Goal: Complete application form

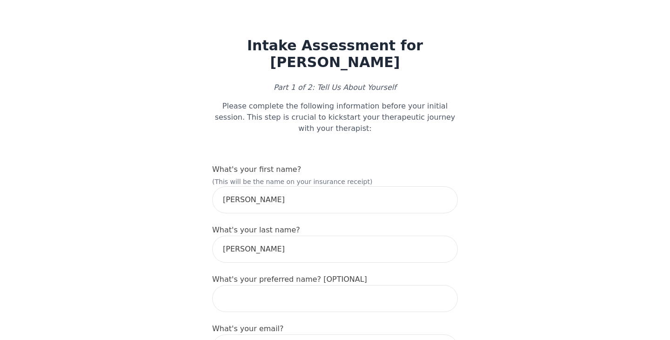
scroll to position [83, 0]
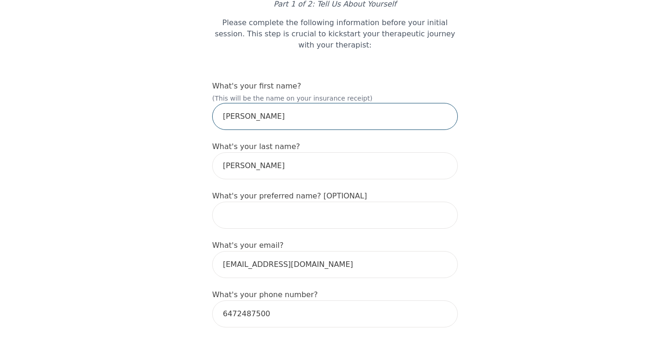
click at [297, 103] on input "[PERSON_NAME]" at bounding box center [335, 116] width 246 height 27
type input "[PERSON_NAME]"
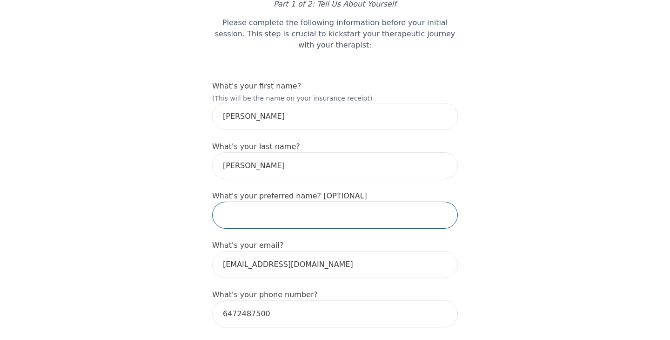
click at [298, 202] on input "text" at bounding box center [335, 214] width 246 height 27
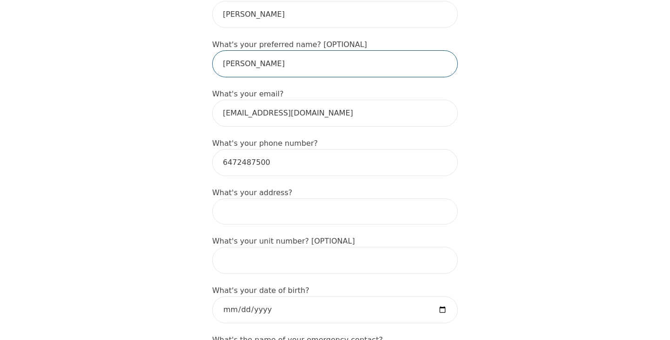
scroll to position [237, 0]
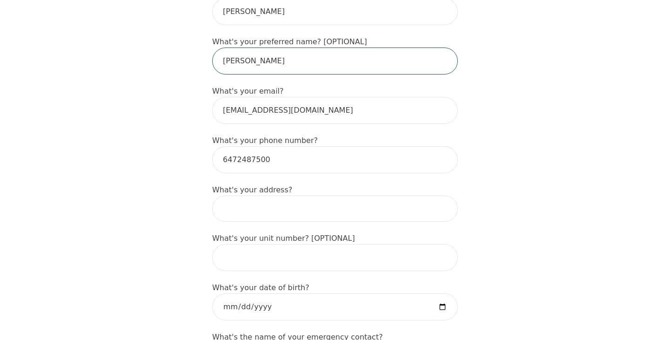
type input "[PERSON_NAME]"
click at [304, 195] on input at bounding box center [335, 208] width 246 height 26
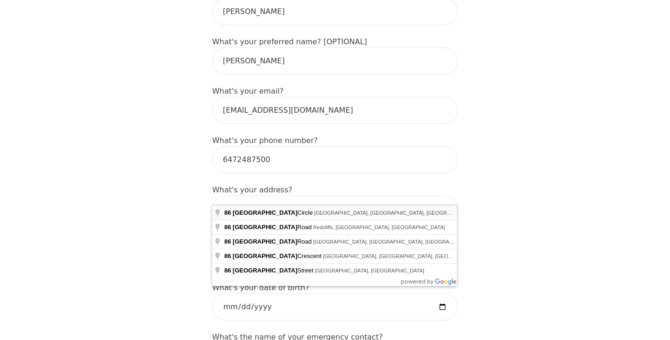
type input "[STREET_ADDRESS]"
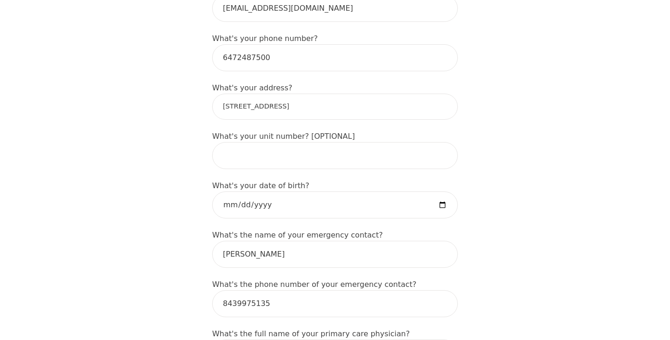
scroll to position [340, 0]
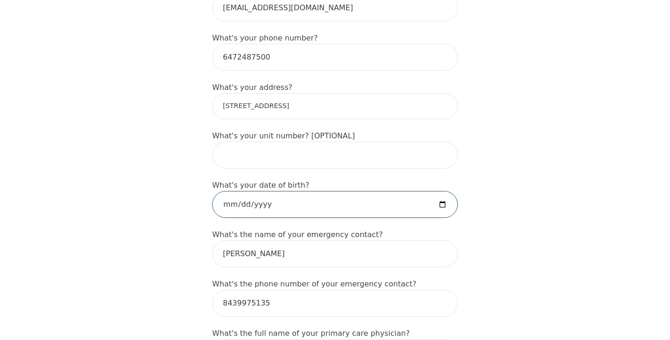
click at [227, 191] on input "date" at bounding box center [335, 204] width 246 height 27
type input "[DATE]"
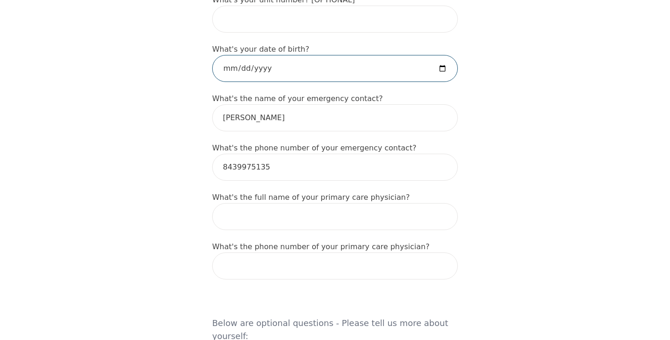
scroll to position [477, 0]
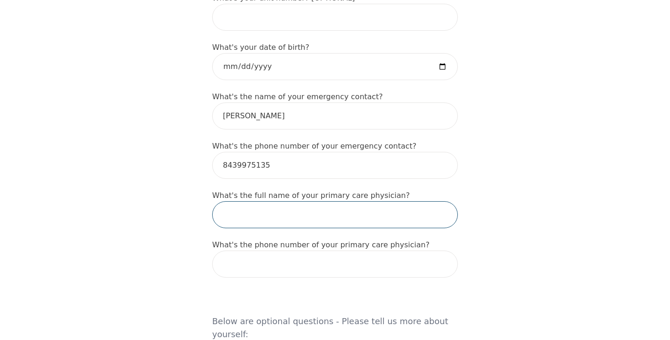
click at [311, 201] on input "text" at bounding box center [335, 214] width 246 height 27
type input "[PERSON_NAME]"
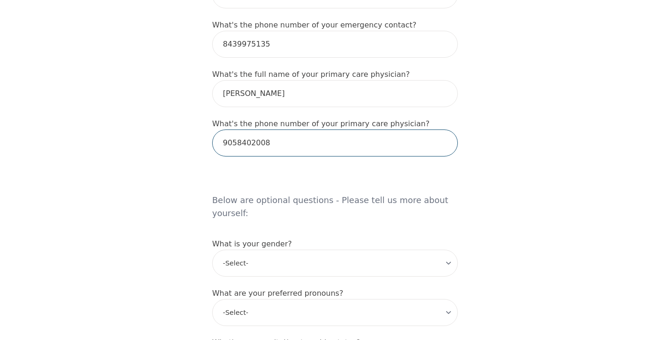
scroll to position [609, 0]
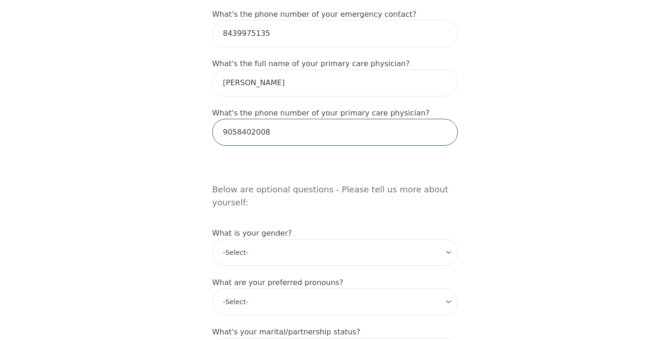
type input "9058402008"
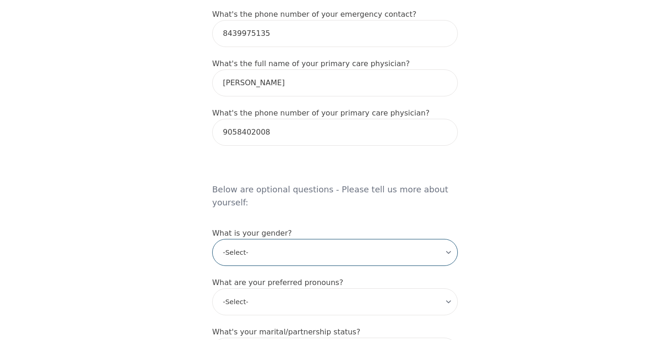
click at [440, 239] on select "-Select- [DEMOGRAPHIC_DATA] [DEMOGRAPHIC_DATA] [DEMOGRAPHIC_DATA] [DEMOGRAPHIC_…" at bounding box center [335, 252] width 246 height 27
select select "[DEMOGRAPHIC_DATA]"
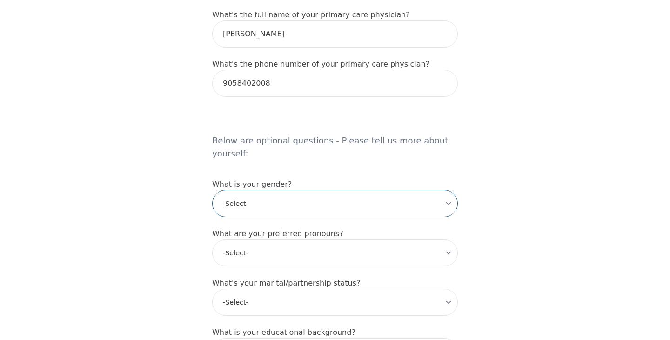
scroll to position [665, 0]
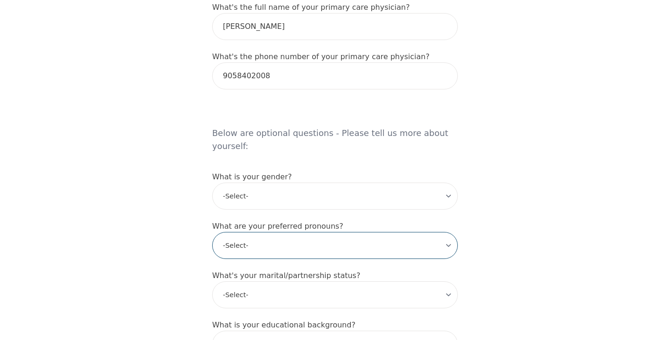
click at [401, 232] on select "-Select- he/him she/her they/them ze/zir xe/xem ey/em ve/ver tey/ter e/e per/pe…" at bounding box center [335, 245] width 246 height 27
select select "she/her"
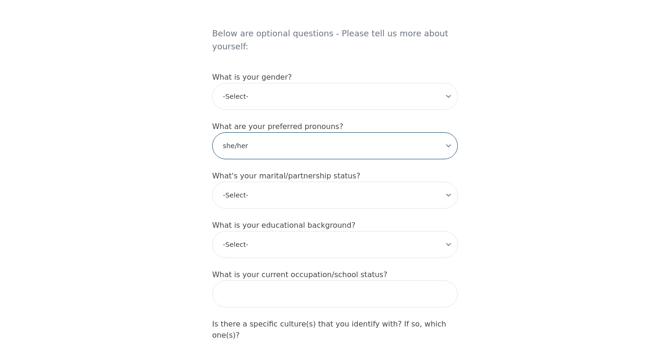
scroll to position [766, 0]
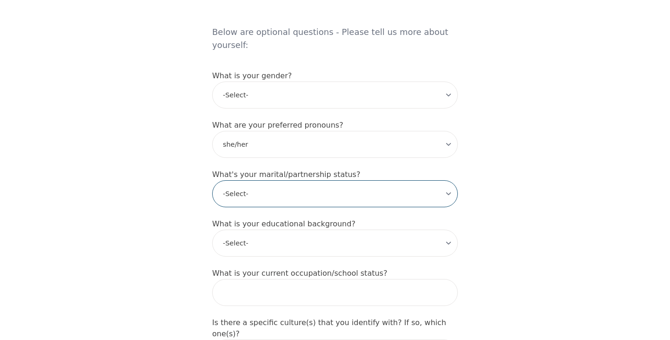
click at [375, 180] on select "-Select- Single Partnered Married Common Law Widowed Separated Divorced" at bounding box center [335, 193] width 246 height 27
select select "Single"
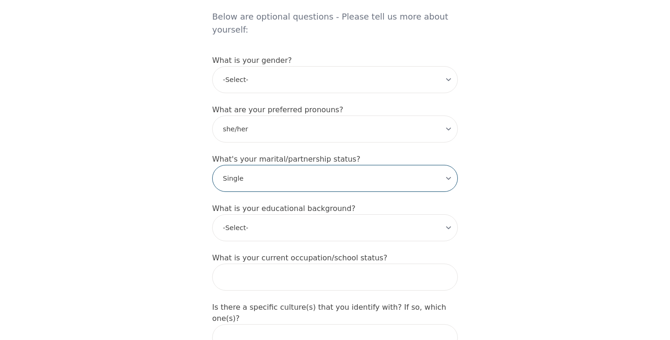
scroll to position [791, 0]
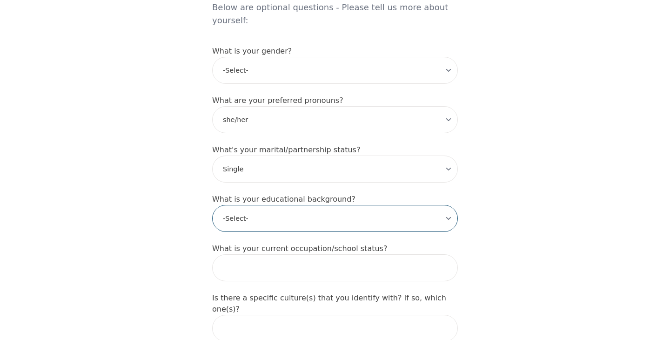
click at [414, 205] on select "-Select- Less than high school High school Associate degree Bachelor degree Mas…" at bounding box center [335, 218] width 246 height 27
select select "Bachelor degree"
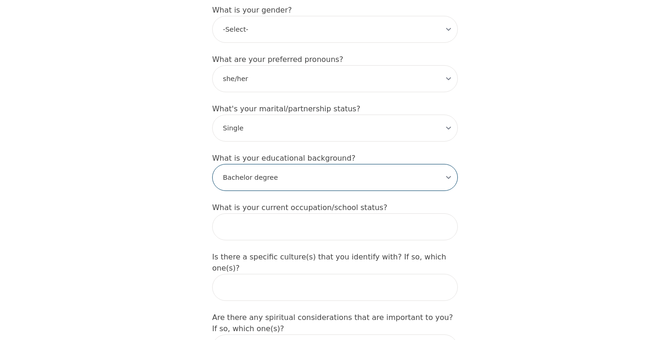
scroll to position [833, 0]
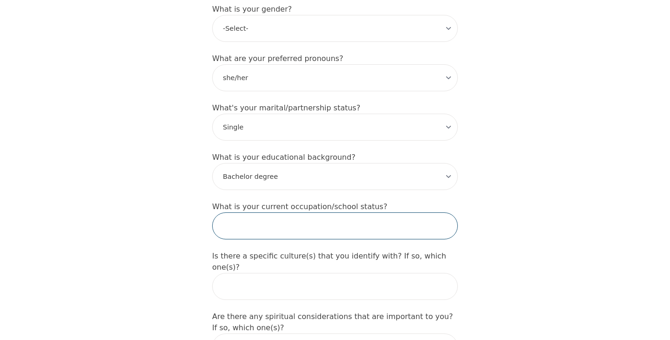
click at [395, 212] on input "text" at bounding box center [335, 225] width 246 height 27
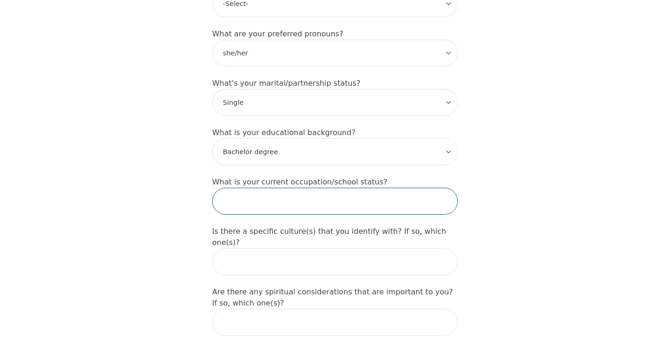
scroll to position [858, 0]
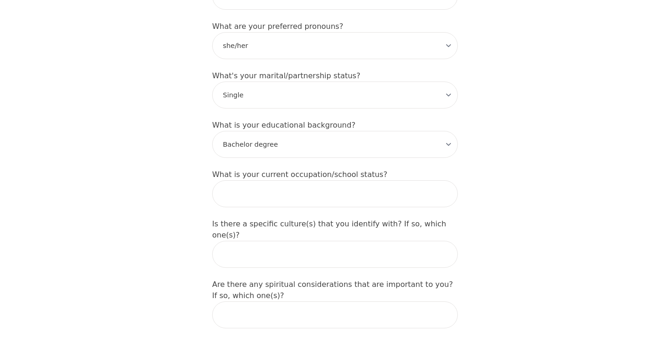
scroll to position [866, 0]
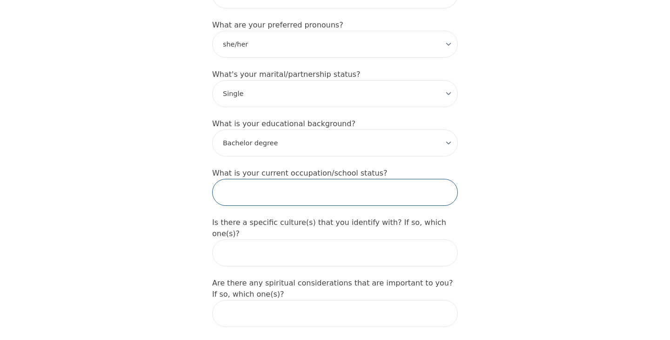
click at [416, 179] on input "text" at bounding box center [335, 192] width 246 height 27
type input "I"
type input "Student"
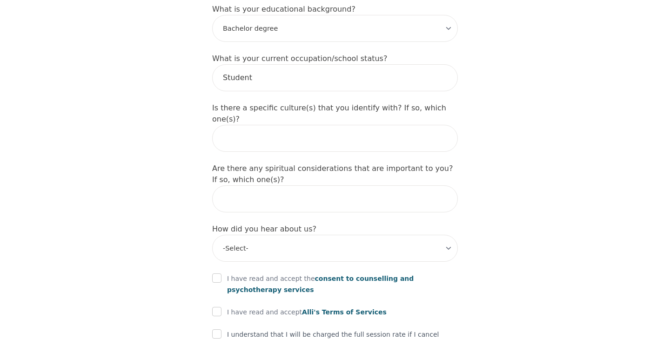
scroll to position [982, 0]
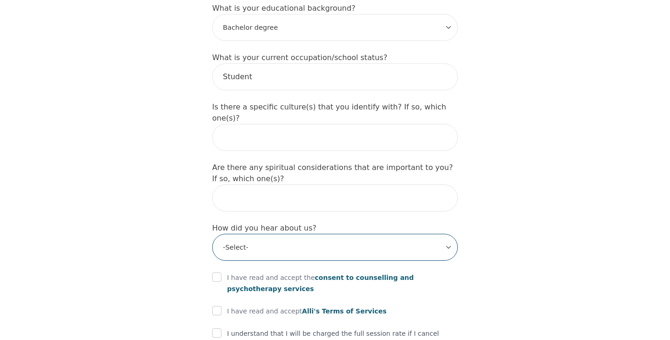
click at [415, 234] on select "-Select- Physician/Specialist Friend Facebook Instagram Google Search Google Ad…" at bounding box center [335, 247] width 246 height 27
select select "Instagram"
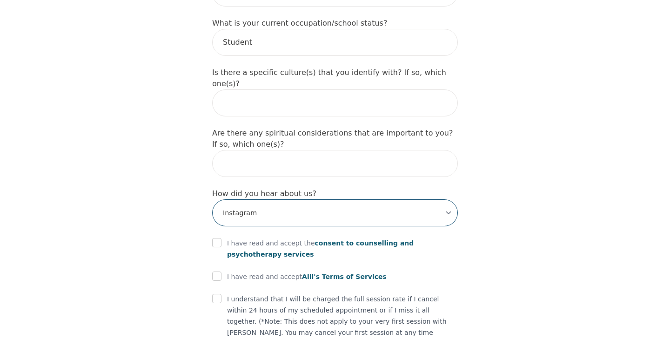
scroll to position [1017, 0]
click at [217, 237] on input "checkbox" at bounding box center [216, 241] width 9 height 9
checkbox input "true"
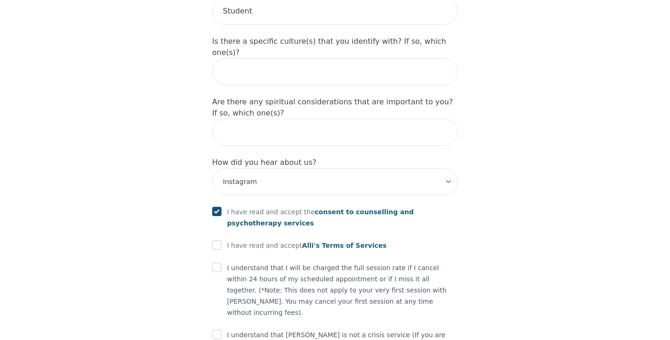
scroll to position [1052, 0]
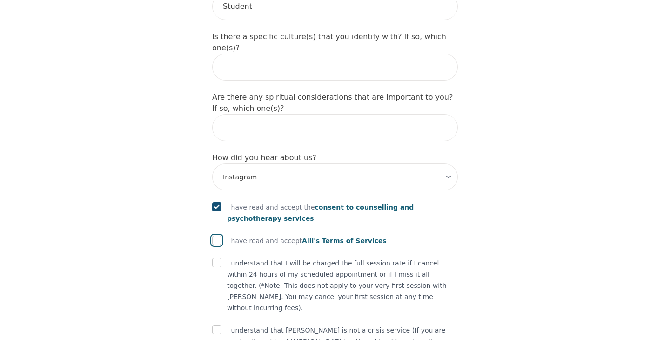
click at [219, 235] on input "checkbox" at bounding box center [216, 239] width 9 height 9
checkbox input "true"
click at [221, 258] on input "checkbox" at bounding box center [216, 262] width 9 height 9
checkbox input "true"
click at [216, 325] on input "checkbox" at bounding box center [216, 329] width 9 height 9
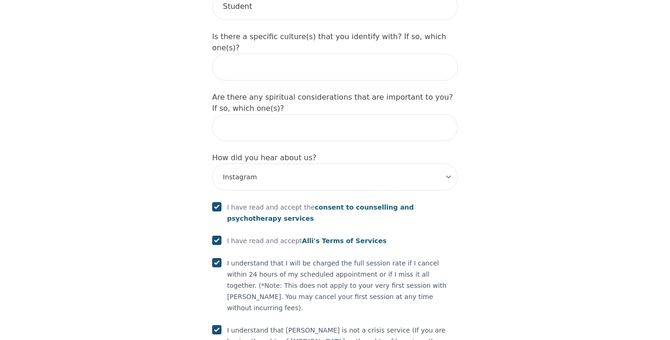
checkbox input "true"
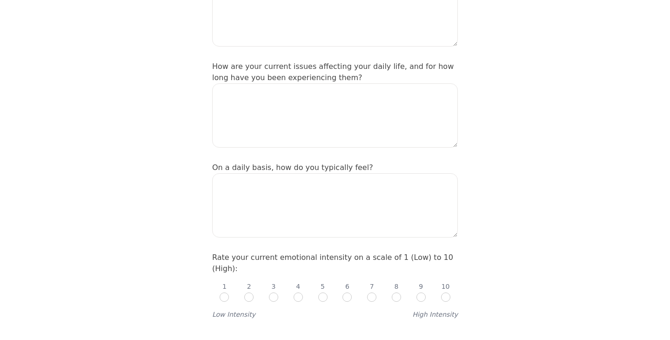
scroll to position [220, 0]
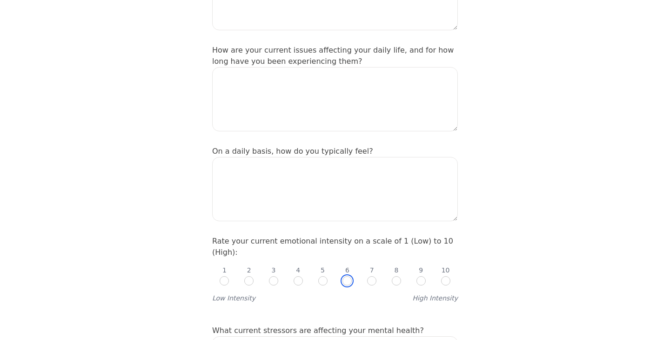
click at [350, 276] on input "radio" at bounding box center [346, 280] width 9 height 9
radio input "true"
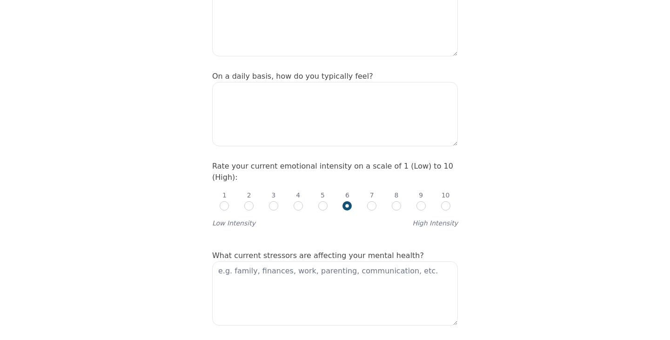
scroll to position [295, 0]
click at [369, 272] on textarea at bounding box center [335, 293] width 246 height 64
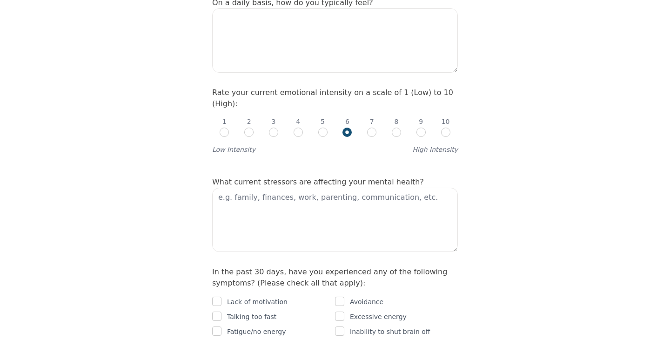
scroll to position [396, 0]
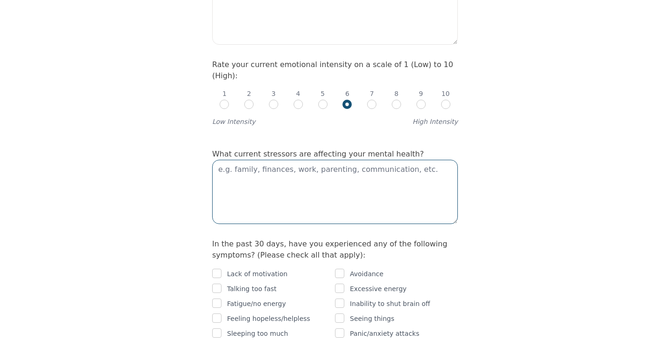
click at [364, 160] on textarea at bounding box center [335, 192] width 246 height 64
type textarea "f"
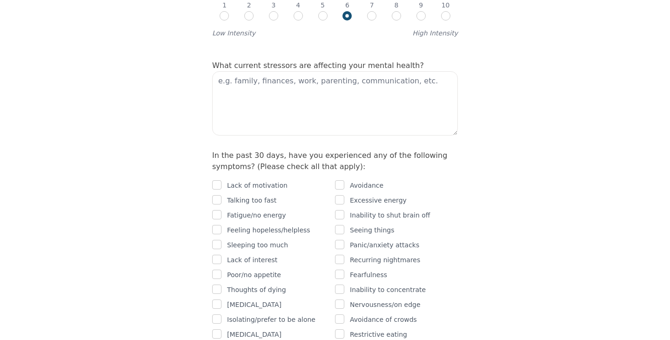
scroll to position [486, 0]
click at [215, 179] on input "checkbox" at bounding box center [216, 183] width 9 height 9
checkbox input "true"
click at [214, 209] on input "checkbox" at bounding box center [216, 213] width 9 height 9
checkbox input "true"
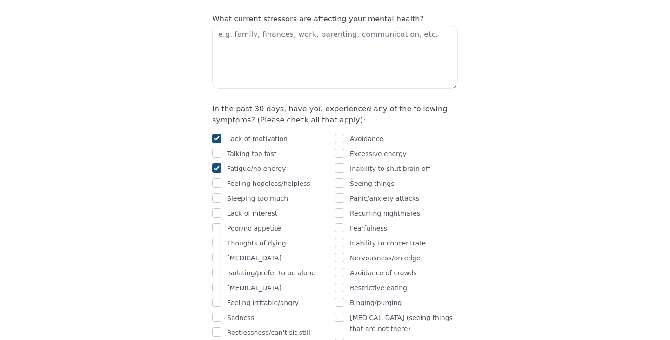
scroll to position [532, 0]
click at [218, 207] on input "checkbox" at bounding box center [216, 211] width 9 height 9
checkbox input "true"
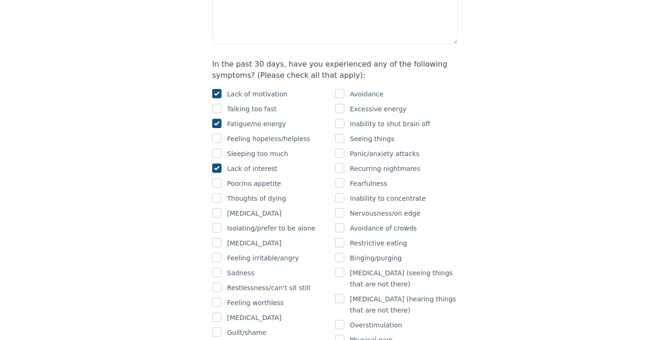
scroll to position [579, 0]
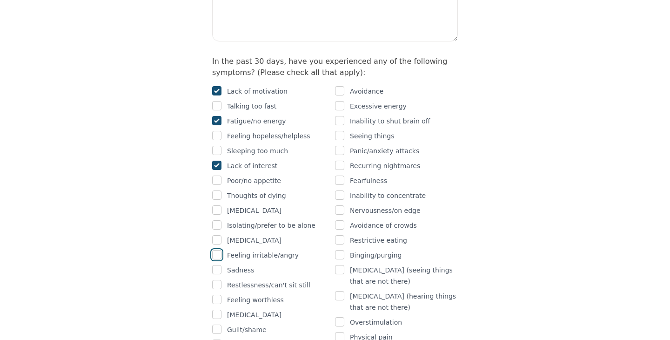
click at [215, 250] on input "checkbox" at bounding box center [216, 254] width 9 height 9
checkbox input "true"
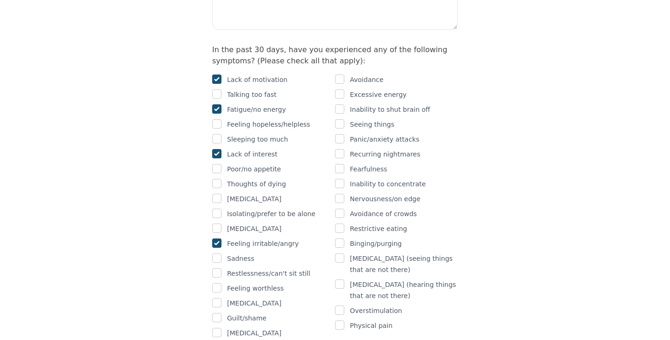
scroll to position [594, 0]
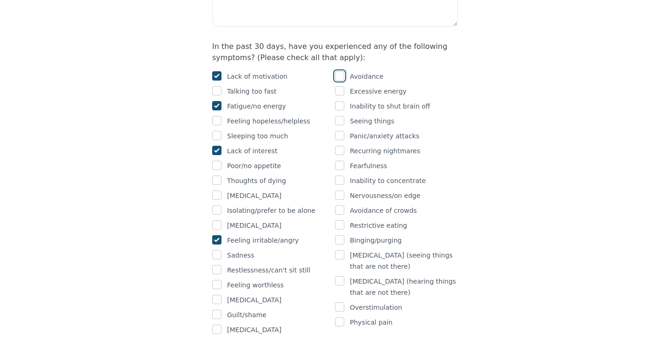
click at [341, 71] on input "checkbox" at bounding box center [339, 75] width 9 height 9
checkbox input "true"
click at [341, 101] on input "checkbox" at bounding box center [339, 105] width 9 height 9
checkbox input "true"
click at [340, 175] on input "checkbox" at bounding box center [339, 179] width 9 height 9
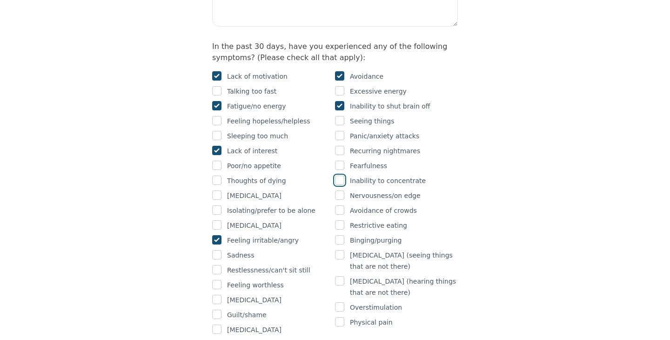
checkbox input "true"
click at [339, 191] on div "Avoidance Excessive energy Inability to shut brain off Seeing things Panic/anxi…" at bounding box center [396, 203] width 123 height 264
click at [343, 302] on input "checkbox" at bounding box center [339, 306] width 9 height 9
checkbox input "true"
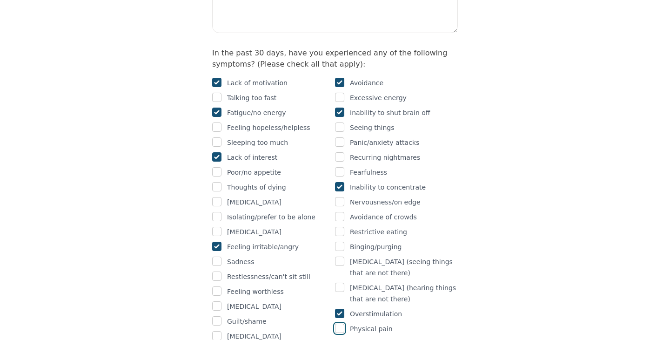
click at [343, 323] on input "checkbox" at bounding box center [339, 327] width 9 height 9
checkbox input "true"
click at [215, 227] on input "checkbox" at bounding box center [216, 231] width 9 height 9
checkbox input "true"
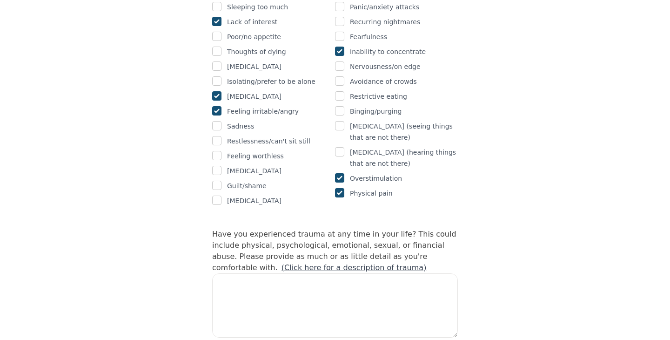
scroll to position [723, 0]
click at [426, 262] on link "(Click here for a description of trauma)" at bounding box center [353, 266] width 145 height 9
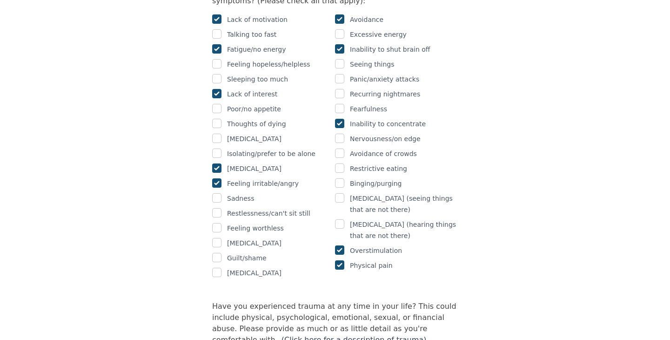
scroll to position [662, 0]
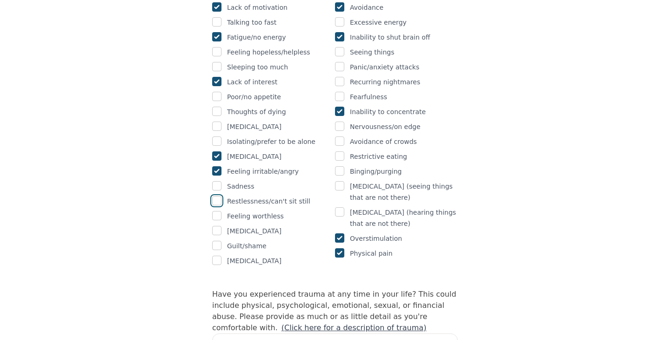
click at [220, 196] on input "checkbox" at bounding box center [216, 200] width 9 height 9
checkbox input "true"
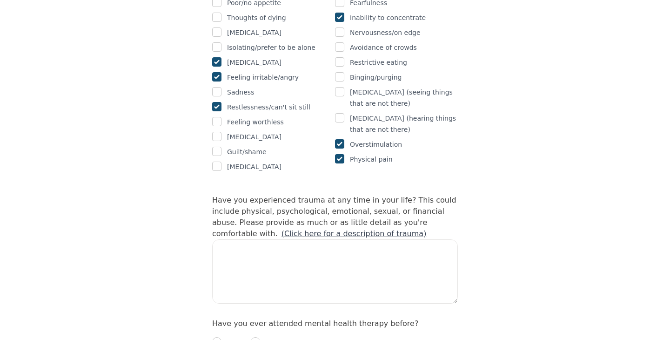
scroll to position [805, 0]
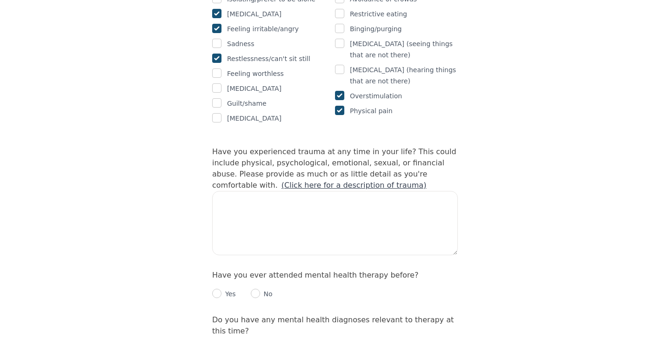
click at [223, 289] on p "Yes" at bounding box center [228, 293] width 14 height 9
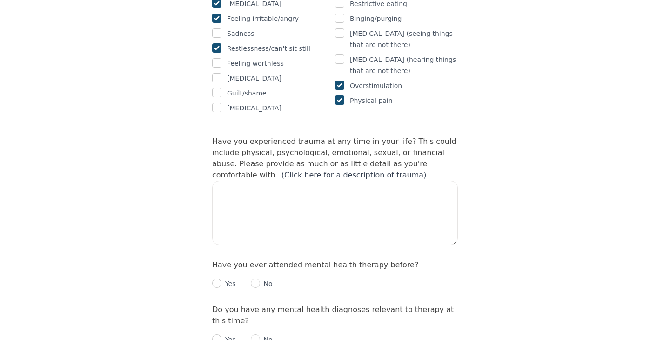
scroll to position [816, 0]
click at [218, 278] on input "radio" at bounding box center [216, 282] width 9 height 9
radio input "true"
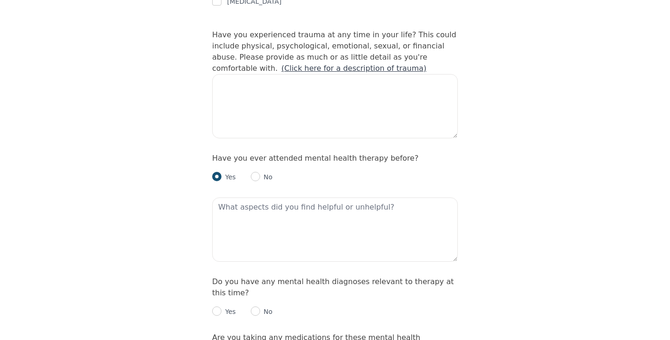
scroll to position [948, 0]
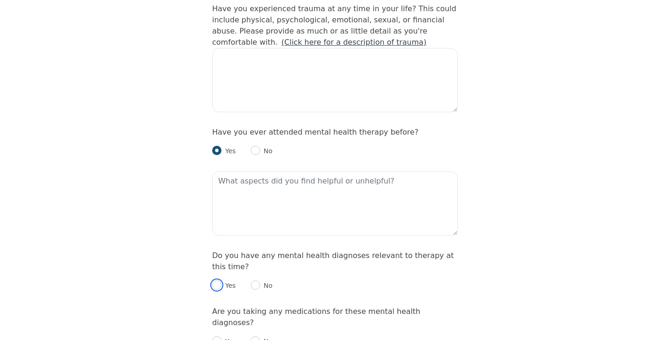
click at [221, 280] on input "radio" at bounding box center [216, 284] width 9 height 9
radio input "true"
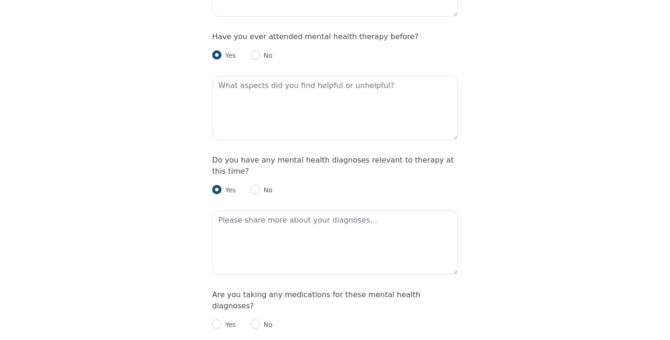
scroll to position [1050, 0]
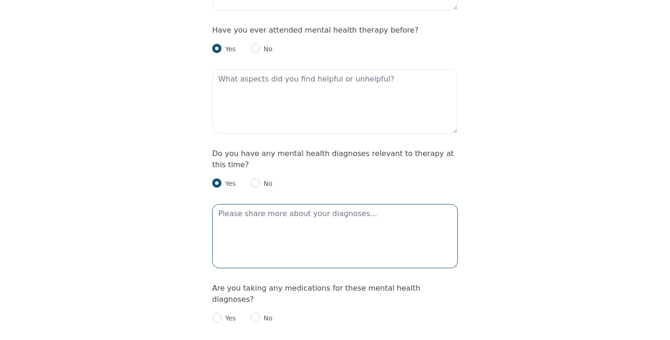
click at [266, 204] on textarea at bounding box center [335, 236] width 246 height 64
type textarea "D"
click at [271, 204] on textarea "[MEDICAL_DATA] and anxiety" at bounding box center [335, 236] width 246 height 64
click at [298, 204] on textarea "[MEDICAL_DATA]" at bounding box center [335, 236] width 246 height 64
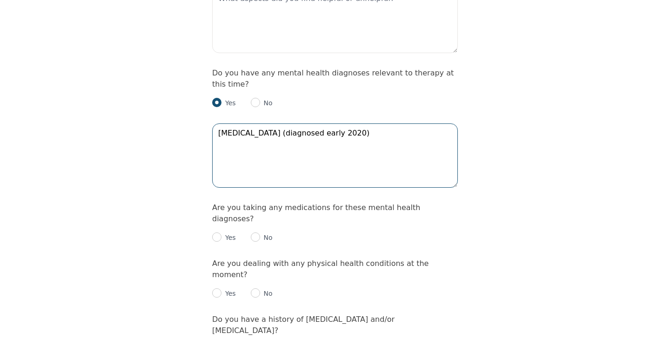
scroll to position [1132, 0]
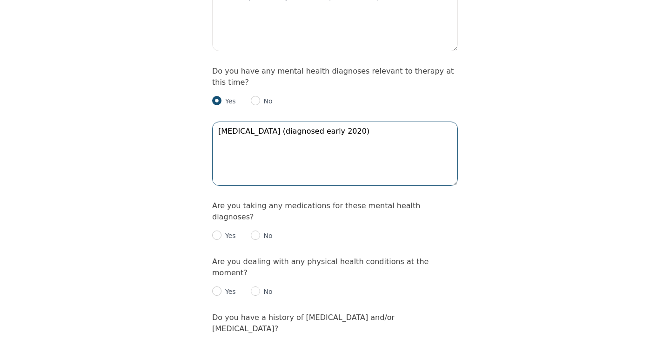
type textarea "[MEDICAL_DATA] (diagnosed early 2020)"
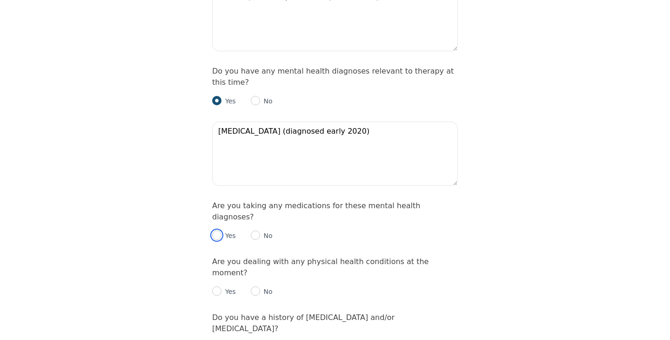
click at [219, 230] on input "radio" at bounding box center [216, 234] width 9 height 9
radio input "true"
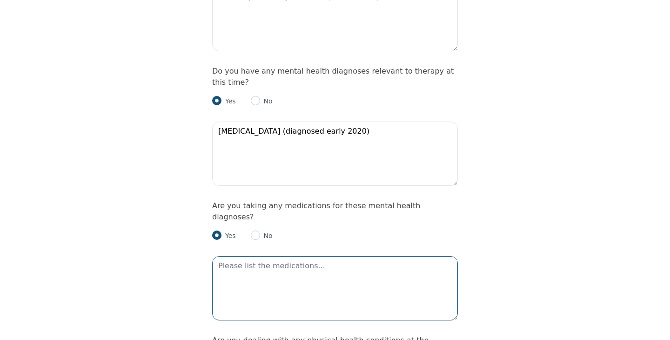
click at [263, 256] on textarea at bounding box center [335, 288] width 246 height 64
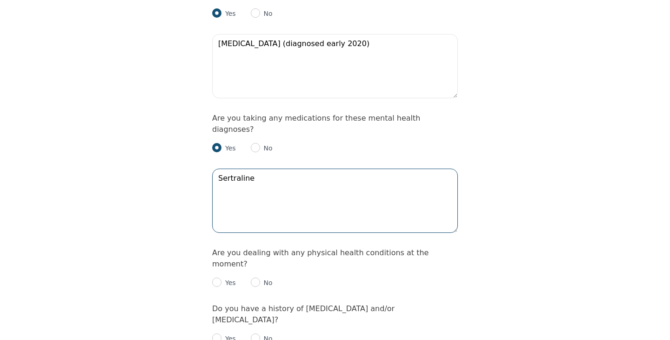
scroll to position [1224, 0]
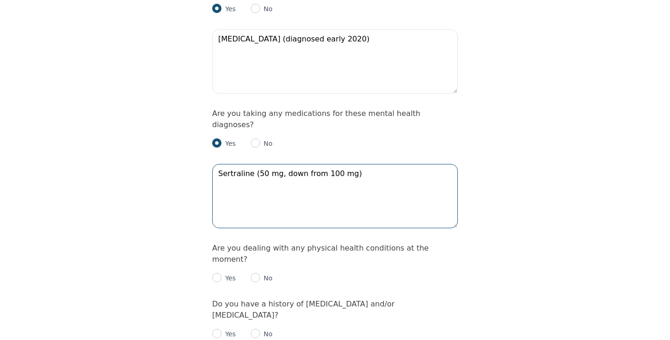
type textarea "Sertraline (50 mg, down from 100 mg)"
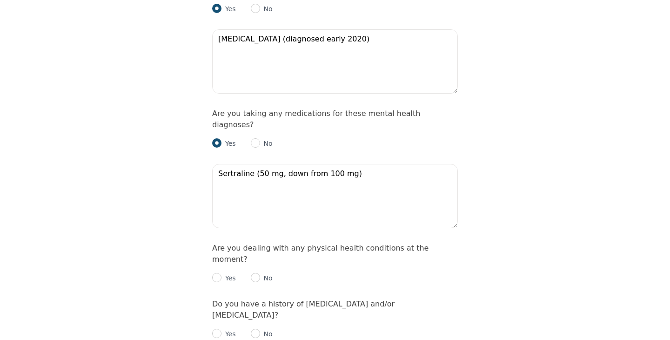
click at [395, 299] on label "Do you have a history of [MEDICAL_DATA] and/or [MEDICAL_DATA]?" at bounding box center [303, 309] width 182 height 20
click at [259, 272] on div "No" at bounding box center [262, 277] width 22 height 11
click at [261, 273] on p "No" at bounding box center [266, 277] width 13 height 9
click at [255, 265] on div "Yes No" at bounding box center [335, 274] width 246 height 19
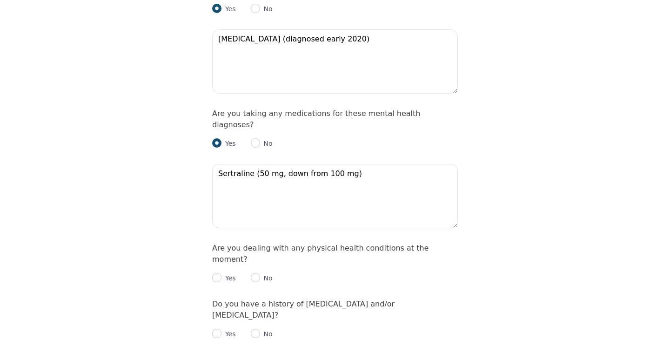
click at [255, 272] on div "No" at bounding box center [262, 277] width 22 height 11
click at [255, 273] on input "radio" at bounding box center [255, 277] width 9 height 9
radio input "true"
click at [257, 328] on input "radio" at bounding box center [255, 332] width 9 height 9
radio input "true"
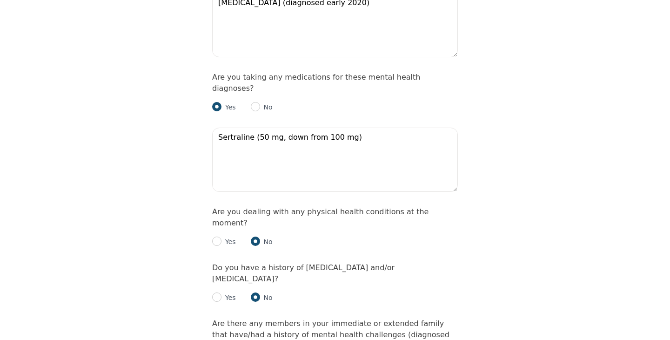
scroll to position [1260, 0]
radio input "true"
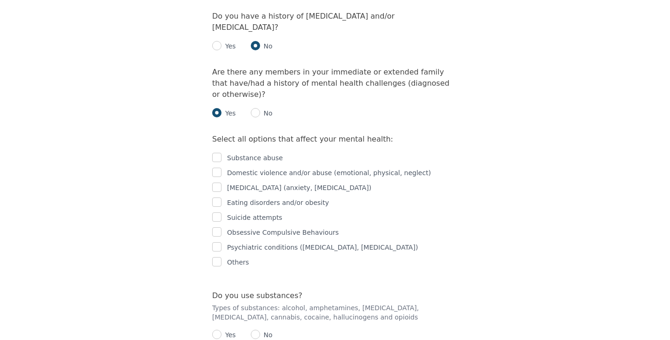
scroll to position [1512, 0]
click at [221, 328] on input "radio" at bounding box center [216, 332] width 9 height 9
radio input "true"
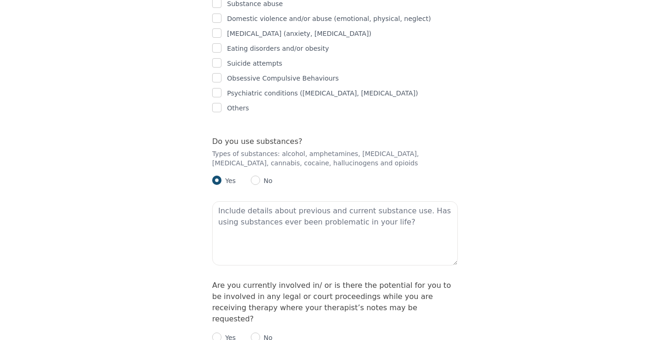
scroll to position [1666, 0]
click at [254, 331] on input "radio" at bounding box center [255, 335] width 9 height 9
radio input "true"
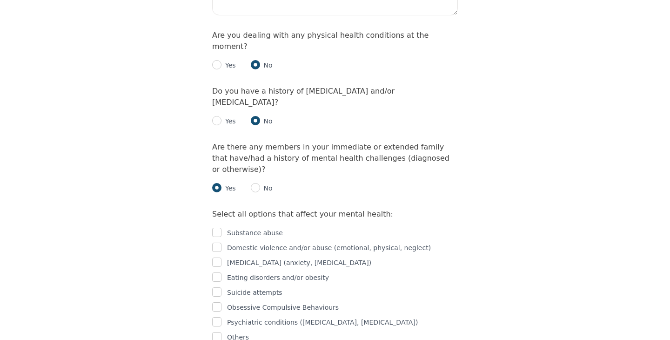
scroll to position [1438, 0]
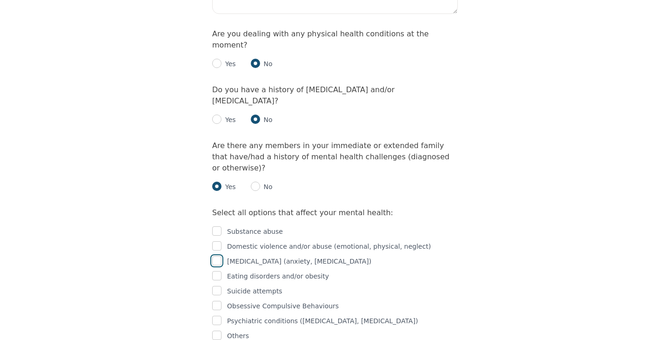
click at [217, 256] on input "checkbox" at bounding box center [216, 260] width 9 height 9
checkbox input "true"
click at [212, 301] on input "checkbox" at bounding box center [216, 305] width 9 height 9
checkbox input "true"
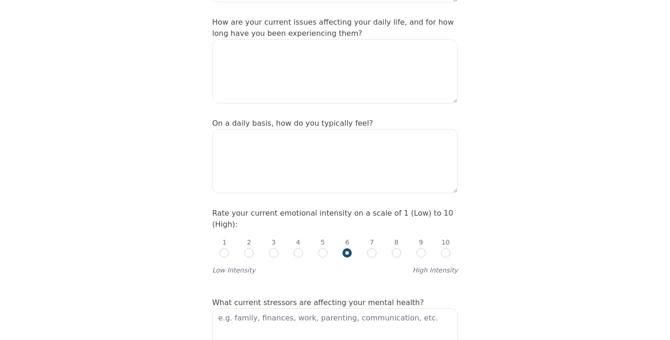
scroll to position [253, 0]
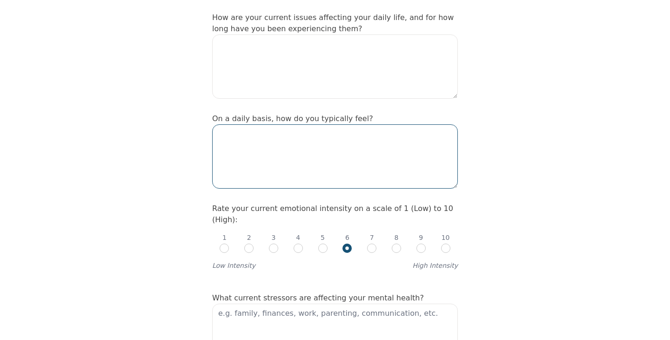
click at [408, 127] on textarea at bounding box center [335, 156] width 246 height 64
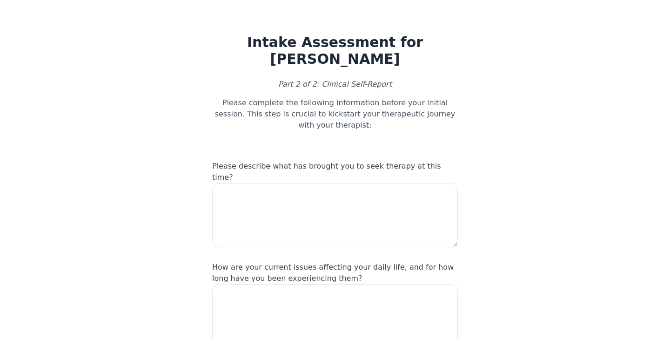
scroll to position [2, 0]
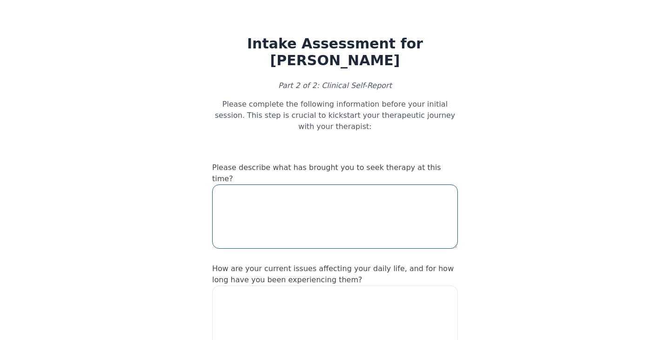
click at [416, 184] on textarea at bounding box center [335, 216] width 246 height 64
type textarea "c"
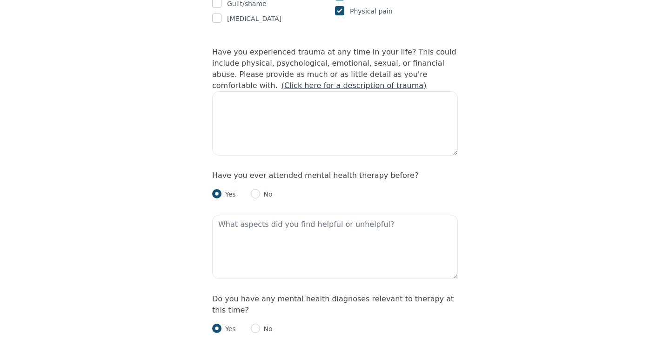
scroll to position [905, 0]
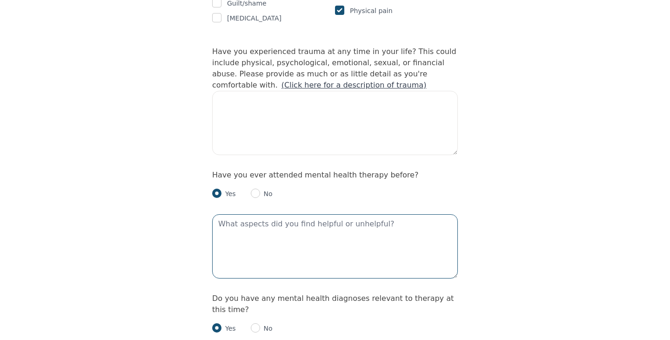
click at [317, 214] on textarea at bounding box center [335, 246] width 246 height 64
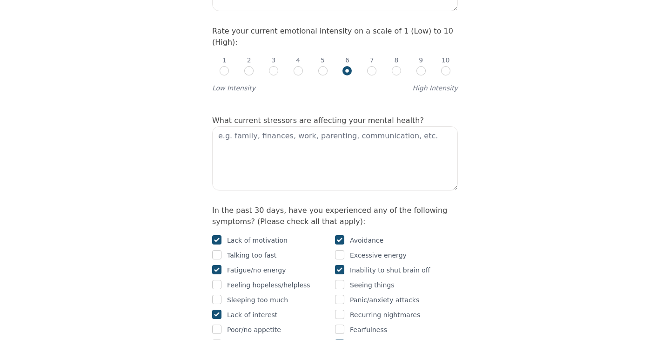
scroll to position [0, 0]
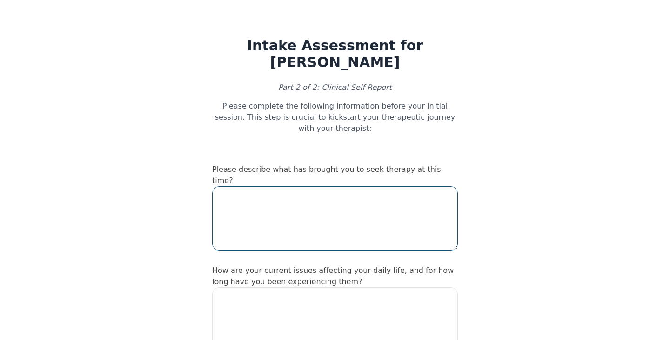
click at [296, 186] on textarea at bounding box center [335, 218] width 246 height 64
type textarea "N"
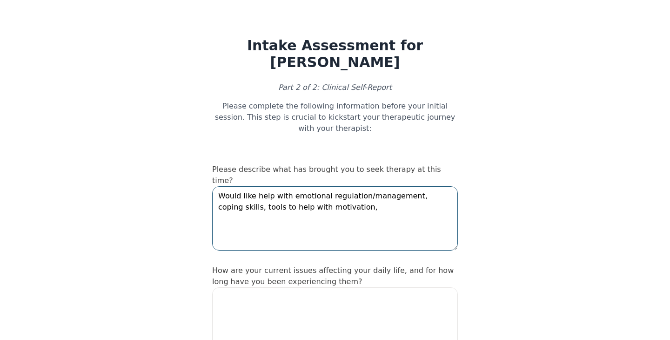
scroll to position [43, 0]
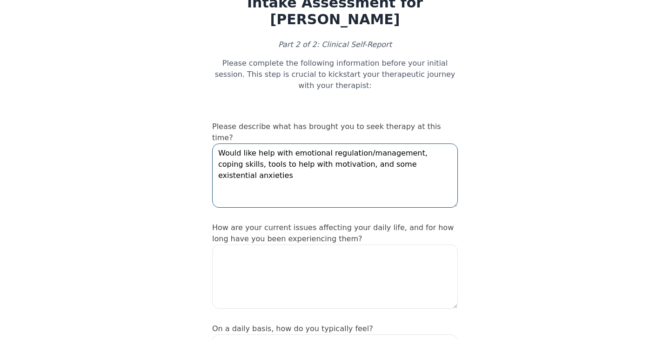
click at [219, 143] on textarea "Would like help with emotional regulation/management, coping skills, tools to h…" at bounding box center [335, 175] width 246 height 64
click at [439, 143] on textarea "I would like help with emotional regulation/management, coping skills, tools to…" at bounding box center [335, 175] width 246 height 64
click at [257, 143] on textarea "I would like help with emotional regulation/management, coping skills, tools to…" at bounding box center [335, 175] width 246 height 64
click at [362, 143] on textarea "I would like to receive help with emotional regulation/management, coping skill…" at bounding box center [335, 175] width 246 height 64
drag, startPoint x: 263, startPoint y: 136, endPoint x: 224, endPoint y: 137, distance: 39.5
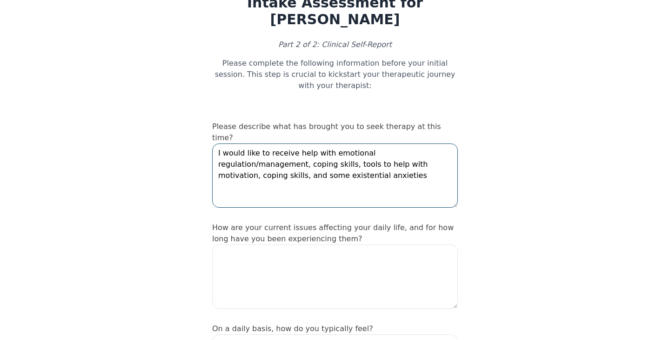
click at [224, 143] on textarea "I would like to receive help with emotional regulation/management, coping skill…" at bounding box center [335, 175] width 246 height 64
click at [317, 143] on textarea "I would like to receive help with emotional regulation/management, tools to hel…" at bounding box center [335, 175] width 246 height 64
click at [330, 143] on textarea "I would like to receive help with emotional regulation/management, tools to hel…" at bounding box center [335, 175] width 246 height 64
click at [418, 143] on textarea "I would like to receive help with emotional regulation/management, tools to hel…" at bounding box center [335, 175] width 246 height 64
click at [376, 160] on textarea "I would like to receive help with emotional regulation/management, tools to hel…" at bounding box center [335, 175] width 246 height 64
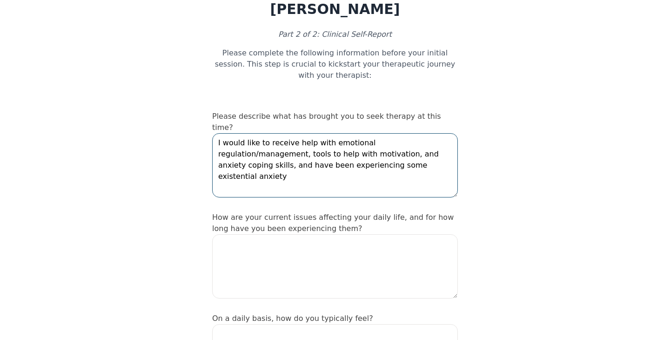
scroll to position [58, 0]
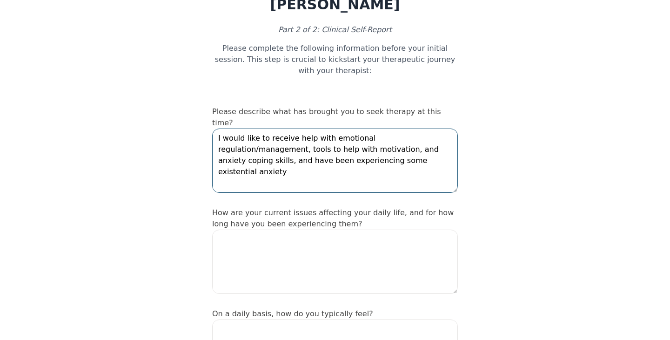
type textarea "I would like to receive help with emotional regulation/management, tools to hel…"
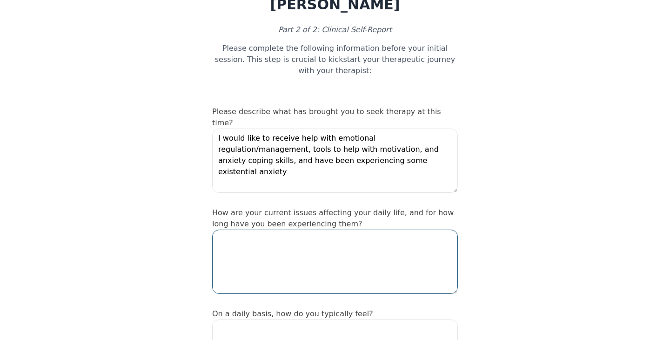
click at [298, 229] on textarea at bounding box center [335, 261] width 246 height 64
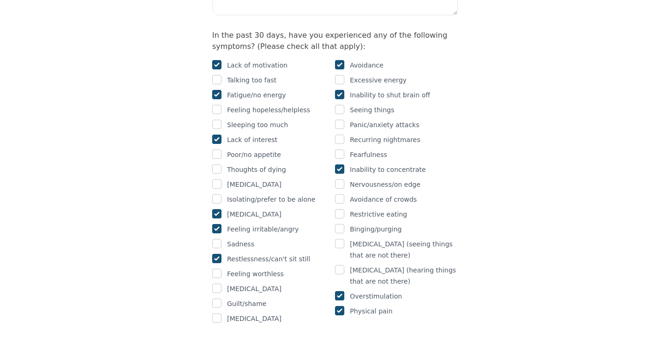
scroll to position [606, 0]
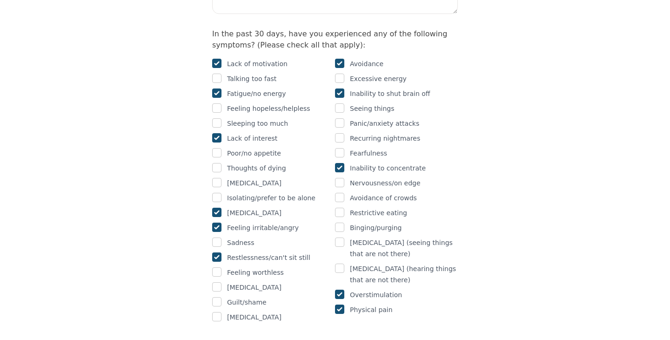
type textarea "Getting in the way of my ability to complete school work,"
click at [340, 148] on input "checkbox" at bounding box center [339, 152] width 9 height 9
checkbox input "true"
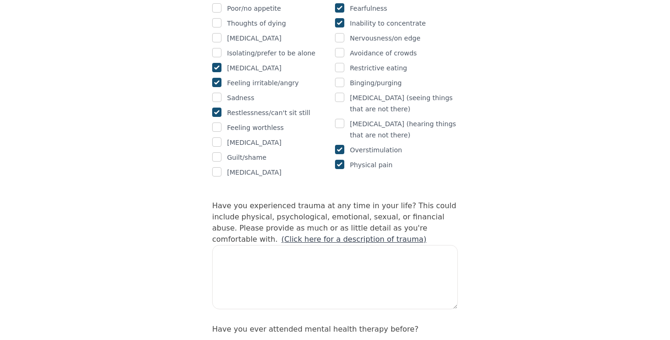
scroll to position [759, 0]
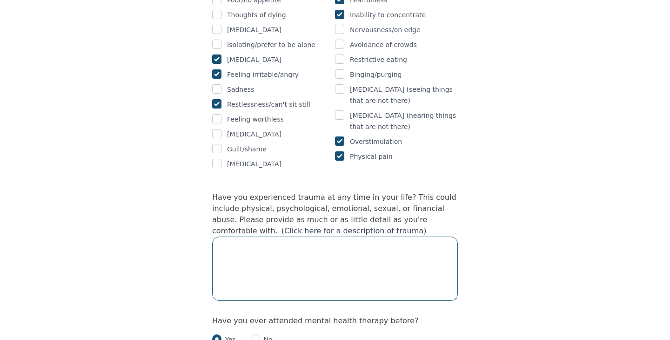
click at [414, 236] on textarea at bounding box center [335, 268] width 246 height 64
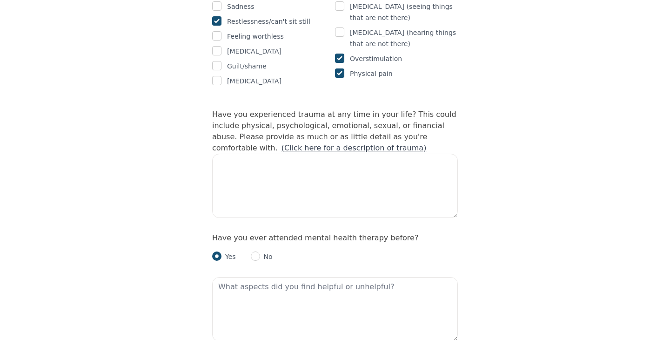
scroll to position [858, 0]
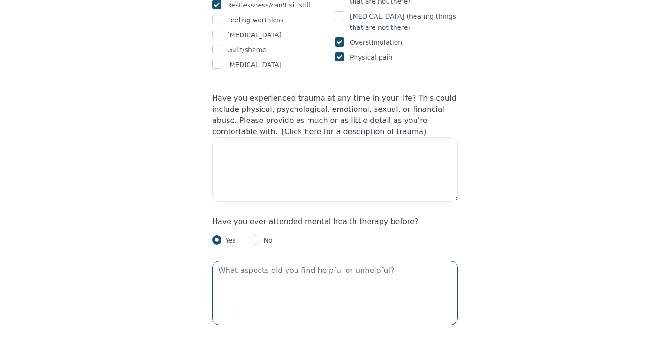
click at [389, 261] on textarea at bounding box center [335, 293] width 246 height 64
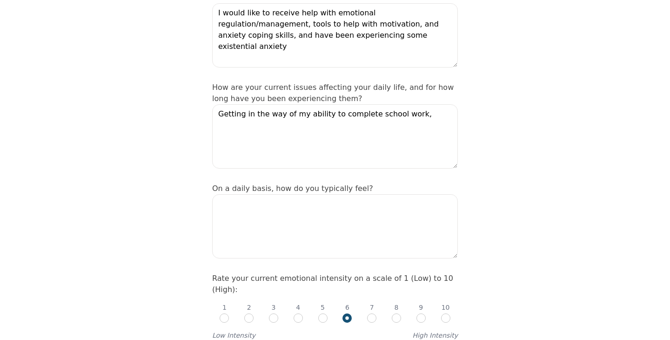
scroll to position [163, 0]
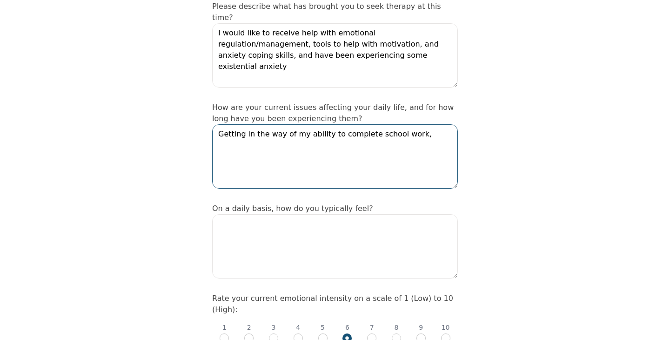
click at [424, 124] on textarea "Getting in the way of my ability to complete school work," at bounding box center [335, 156] width 246 height 64
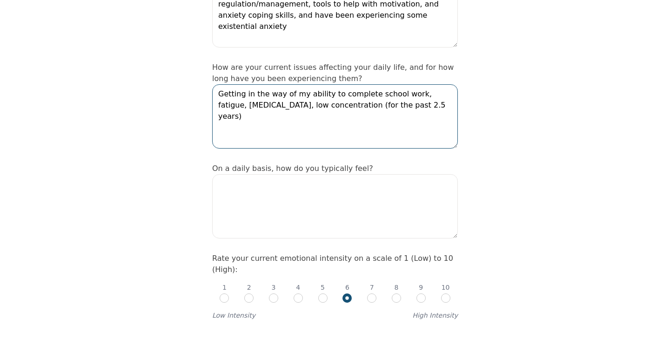
scroll to position [204, 0]
type textarea "Getting in the way of my ability to complete school work, fatigue, [MEDICAL_DAT…"
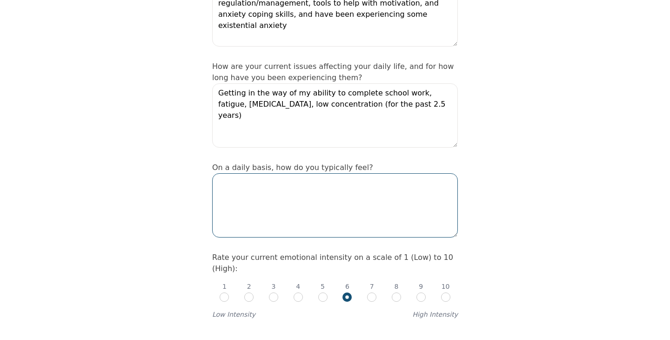
click at [343, 173] on textarea at bounding box center [335, 205] width 246 height 64
type textarea "Happy, but have low energy and motivation"
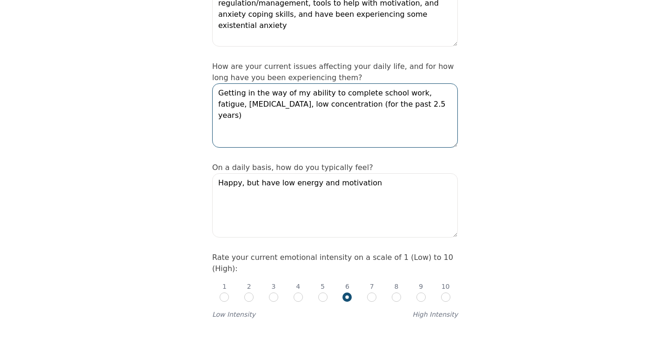
drag, startPoint x: 407, startPoint y: 66, endPoint x: 215, endPoint y: 67, distance: 192.1
click at [216, 83] on textarea "Getting in the way of my ability to complete school work, fatigue, [MEDICAL_DAT…" at bounding box center [335, 115] width 246 height 64
click at [313, 83] on textarea "Getting in the way of my ability to complete school work, fatigue, [MEDICAL_DAT…" at bounding box center [335, 115] width 246 height 64
paste textarea "Getting in the way of my ability to complete school work"
click at [318, 83] on textarea "Getting in the way of my ability to complete school work, fatigue, [MEDICAL_DAT…" at bounding box center [335, 115] width 246 height 64
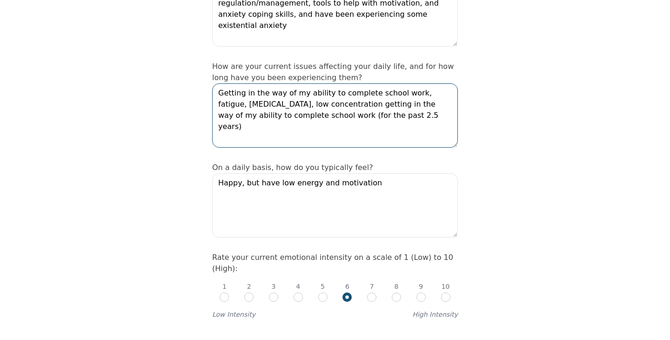
drag, startPoint x: 412, startPoint y: 62, endPoint x: 124, endPoint y: 61, distance: 287.5
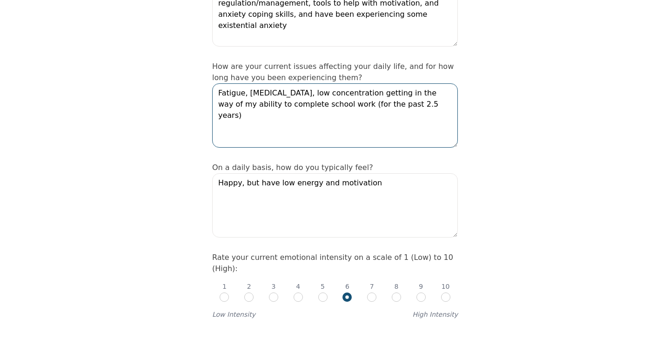
click at [282, 83] on textarea "Fatigue, [MEDICAL_DATA], low concentration getting in the way of my ability to …" at bounding box center [335, 115] width 246 height 64
click at [361, 83] on textarea "Fatigue, [MEDICAL_DATA], and low concentration getting in the way of my ability…" at bounding box center [335, 115] width 246 height 64
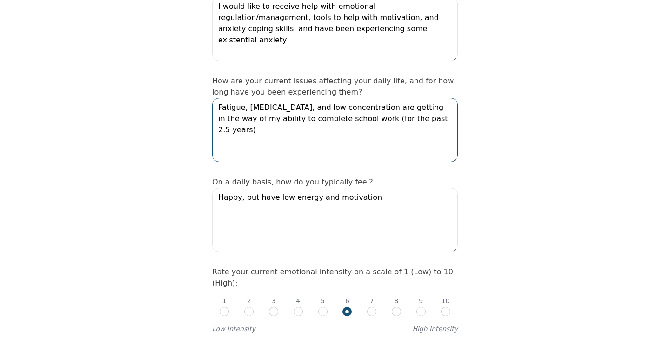
scroll to position [189, 0]
type textarea "Fatigue, [MEDICAL_DATA], and low concentration are getting in the way of my abi…"
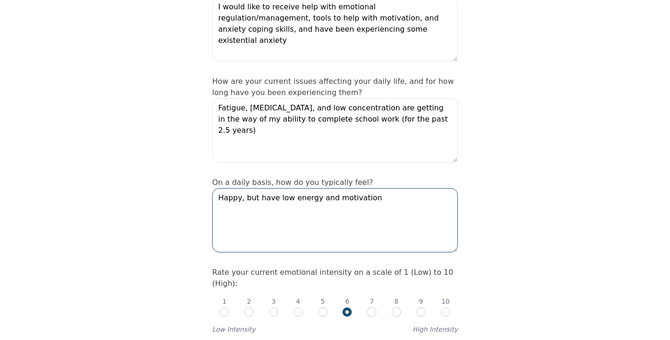
click at [369, 188] on textarea "Happy, but have low energy and motivation" at bounding box center [335, 220] width 246 height 64
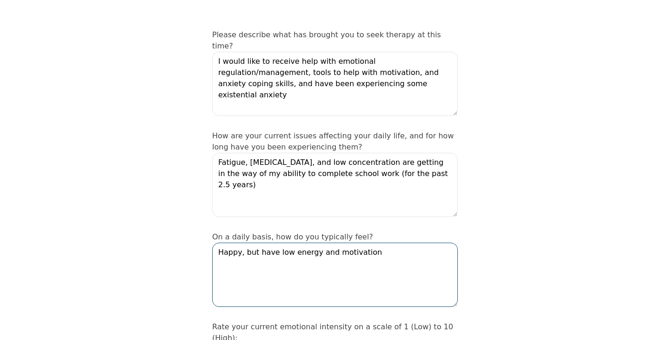
scroll to position [134, 0]
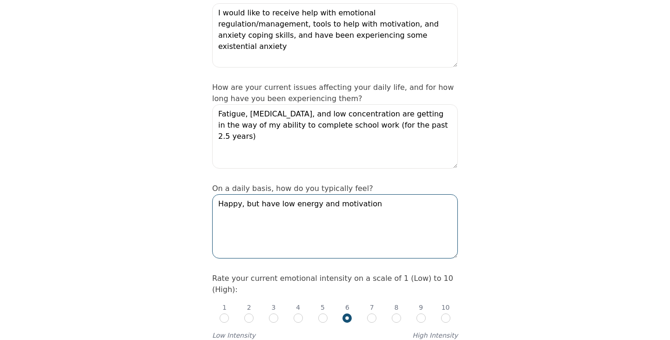
click at [382, 194] on textarea "Happy, but have low energy and motivation" at bounding box center [335, 226] width 246 height 64
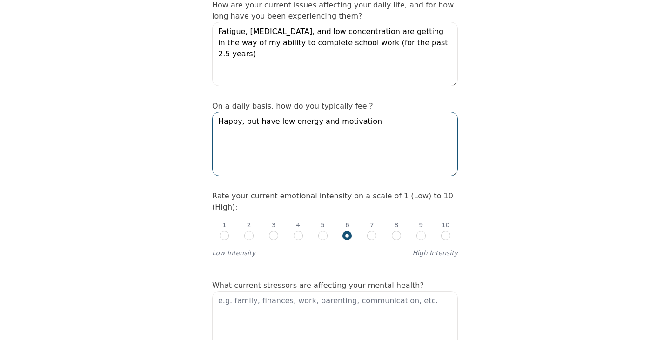
scroll to position [260, 0]
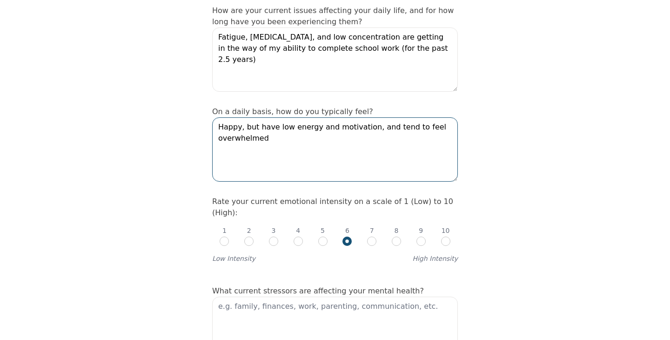
click at [420, 117] on textarea "Happy, but have low energy and motivation, and tend to feel overwhelmed" at bounding box center [335, 149] width 246 height 64
click at [266, 117] on textarea "Happy, but have low energy and motivation, and tend to get overwhelmed" at bounding box center [335, 149] width 246 height 64
type textarea "Happy, but have low energy and motivation, and tend to get overwhelmed/stressed…"
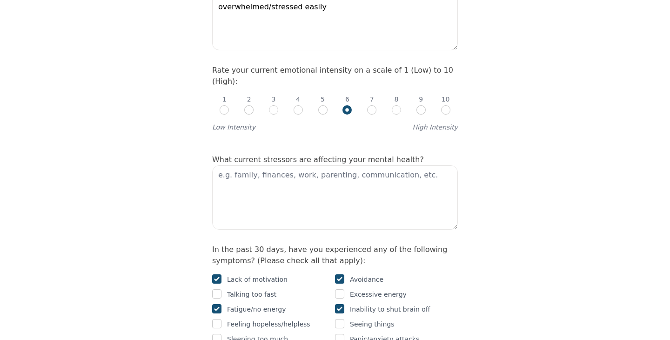
scroll to position [391, 0]
click at [348, 165] on textarea at bounding box center [335, 197] width 246 height 64
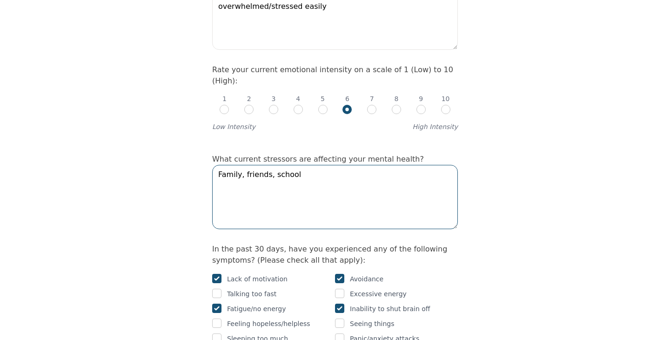
type textarea "Family, friends, school"
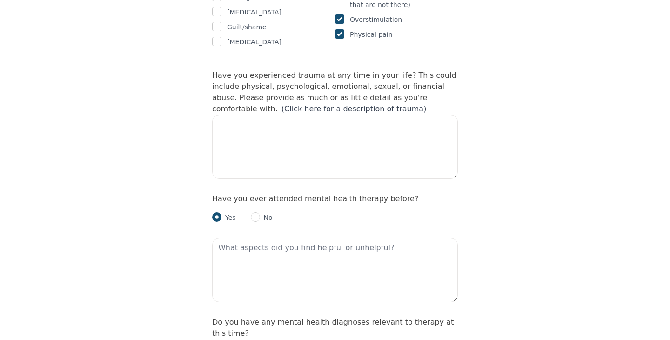
scroll to position [882, 0]
click at [296, 237] on textarea at bounding box center [335, 269] width 246 height 64
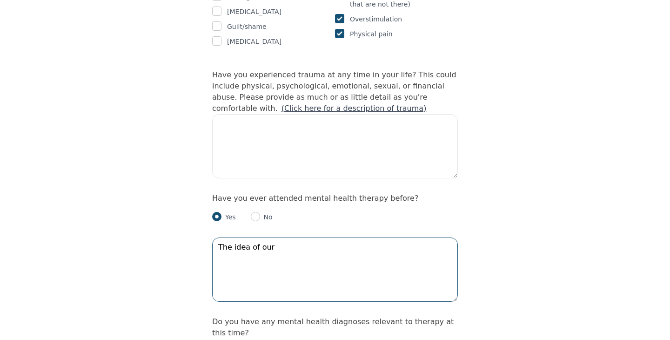
click at [221, 237] on textarea "The idea of our" at bounding box center [335, 269] width 246 height 64
click at [296, 237] on textarea "Learning about the idea of our" at bounding box center [335, 269] width 246 height 64
click at [341, 237] on textarea "Learning about the concept of our" at bounding box center [335, 269] width 246 height 64
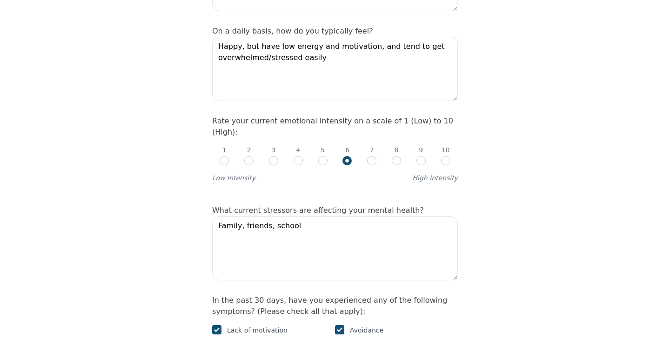
scroll to position [335, 0]
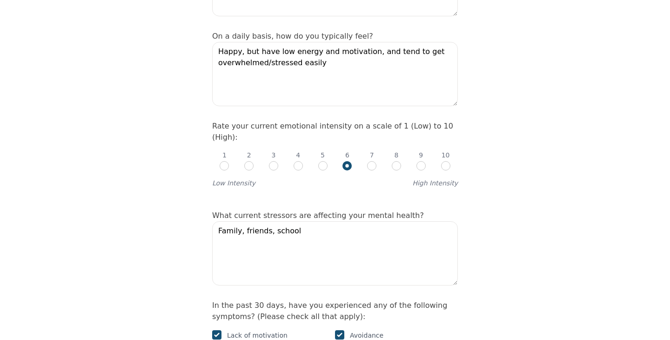
type textarea "Learning about the concept of our thoughts, feelings, and behaviours being inte…"
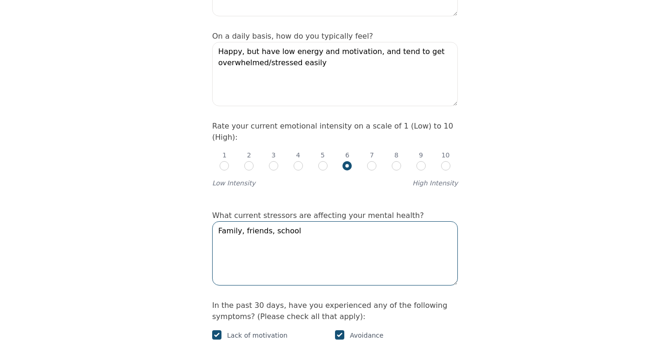
click at [363, 221] on textarea "Family, friends, school" at bounding box center [335, 253] width 246 height 64
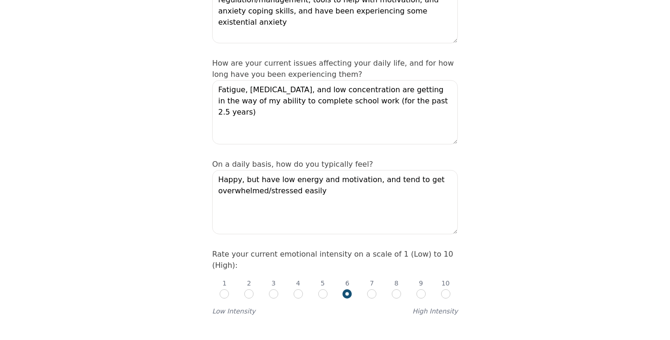
type textarea "Family, friends, school, self-esteem"
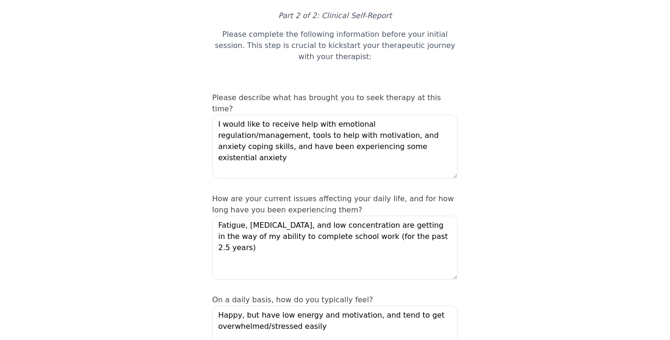
scroll to position [71, 0]
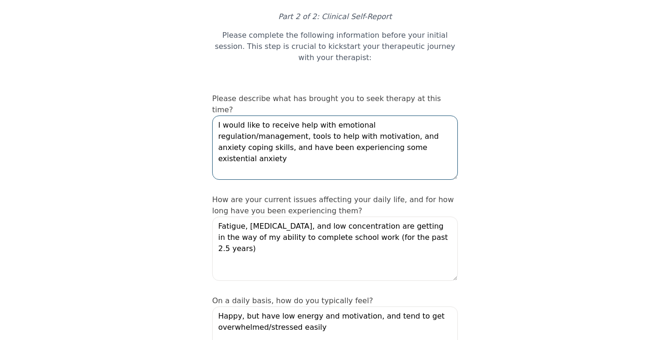
drag, startPoint x: 276, startPoint y: 111, endPoint x: 208, endPoint y: 113, distance: 68.0
click at [255, 115] on textarea "I would like to receive help with emotional regulation/management, motivation, …" at bounding box center [335, 147] width 246 height 64
click at [393, 118] on textarea "I would like to receive help with emotional regulation/management, motivation a…" at bounding box center [335, 147] width 246 height 64
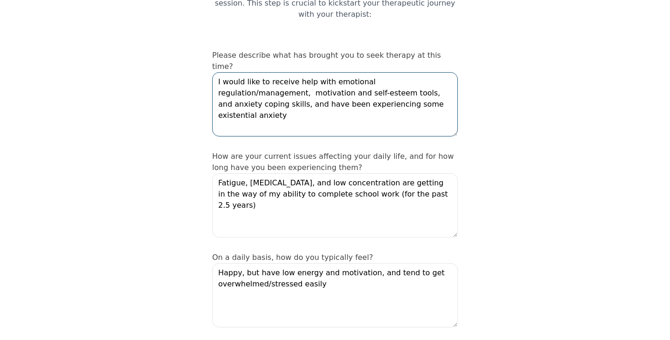
type textarea "I would like to receive help with emotional regulation/management, motivation a…"
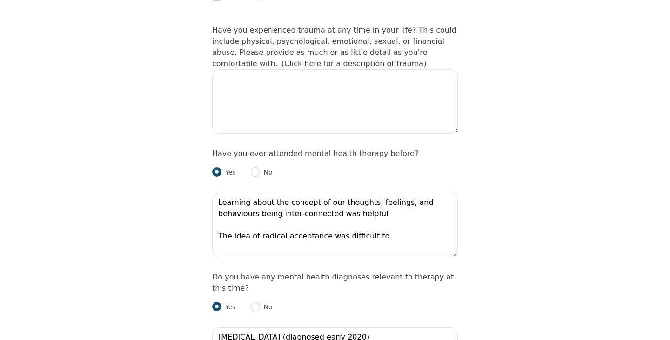
scroll to position [927, 0]
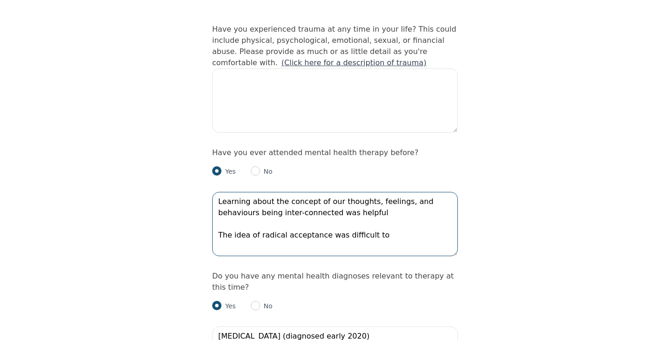
click at [378, 194] on textarea "Learning about the concept of our thoughts, feelings, and behaviours being inte…" at bounding box center [335, 224] width 246 height 64
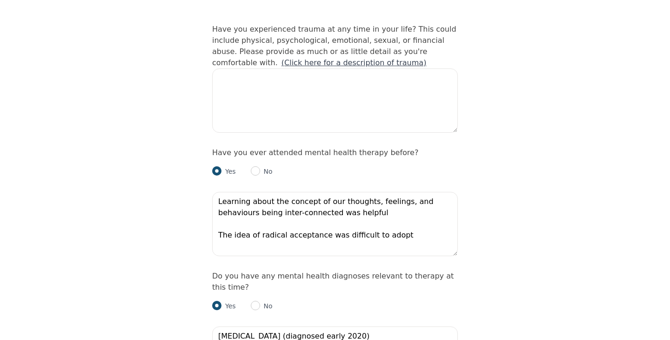
click at [545, 219] on div "Intake Assessment for [PERSON_NAME] Part 2 of 2: Clinical Self-Report Please co…" at bounding box center [335, 213] width 670 height 2206
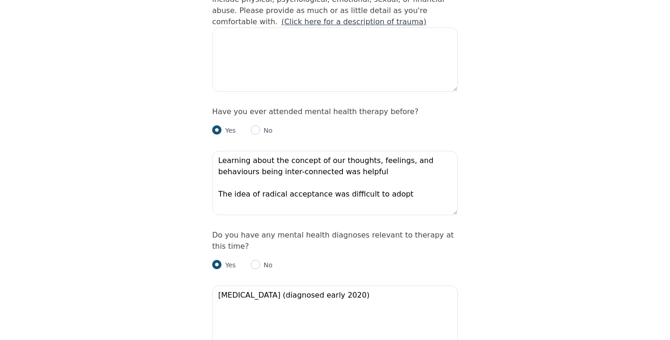
scroll to position [970, 0]
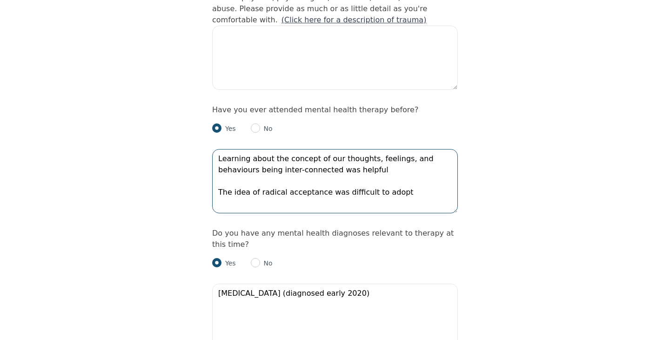
click at [401, 151] on textarea "Learning about the concept of our thoughts, feelings, and behaviours being inte…" at bounding box center [335, 181] width 246 height 64
type textarea "Learning about the concept of our thoughts, feelings, and behaviours being inte…"
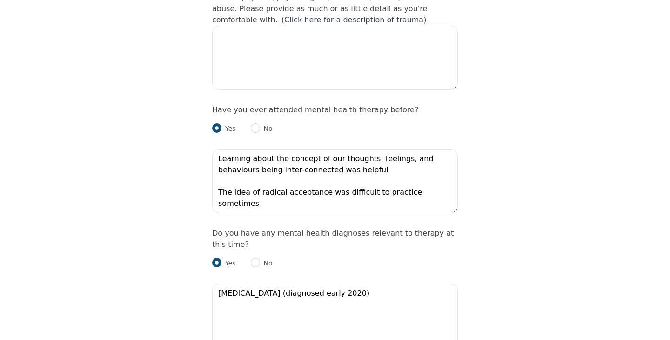
click at [565, 189] on div "Intake Assessment for [PERSON_NAME] Part 2 of 2: Clinical Self-Report Please co…" at bounding box center [335, 170] width 670 height 2206
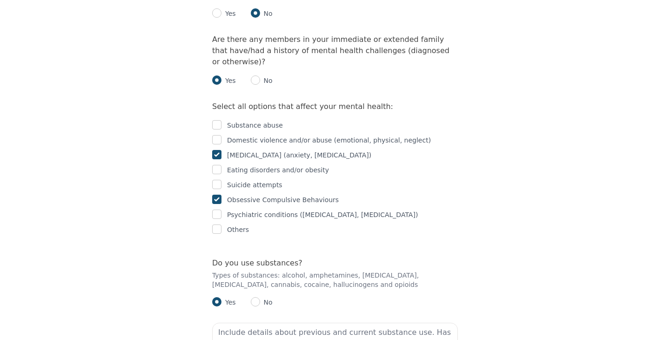
scroll to position [1551, 0]
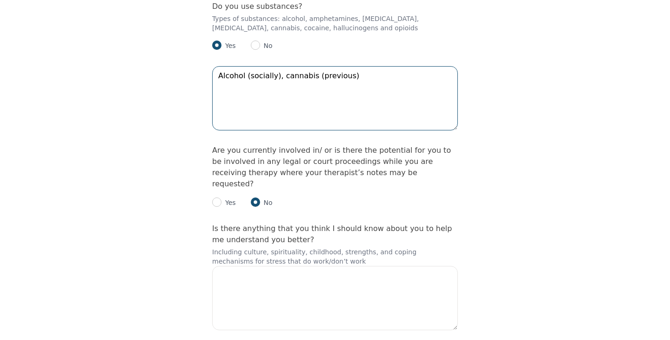
scroll to position [1814, 0]
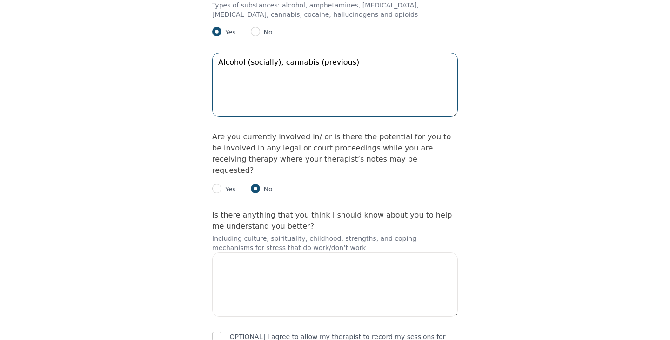
type textarea "Alcohol (socially), cannabis (previous)"
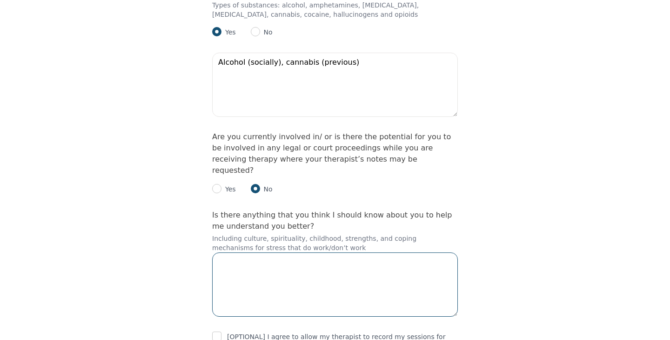
click at [295, 252] on textarea at bounding box center [335, 284] width 246 height 64
type textarea "I practice breathwork and meditation to cope with stress"
click at [253, 252] on textarea "I practice breathwork and meditation to cope with stress" at bounding box center [335, 284] width 246 height 64
drag, startPoint x: 415, startPoint y: 180, endPoint x: 188, endPoint y: 175, distance: 227.1
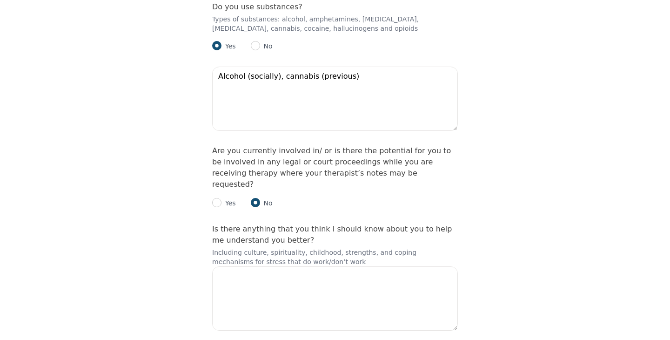
scroll to position [1853, 0]
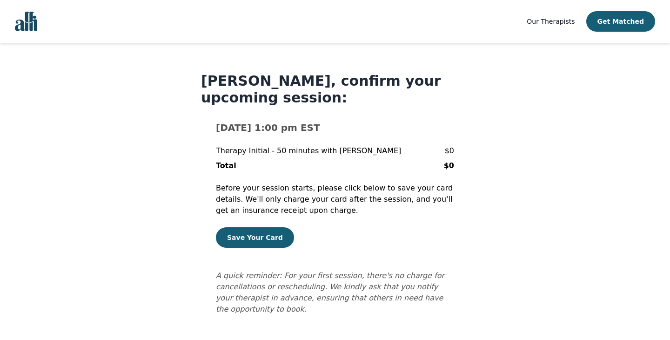
scroll to position [5, 0]
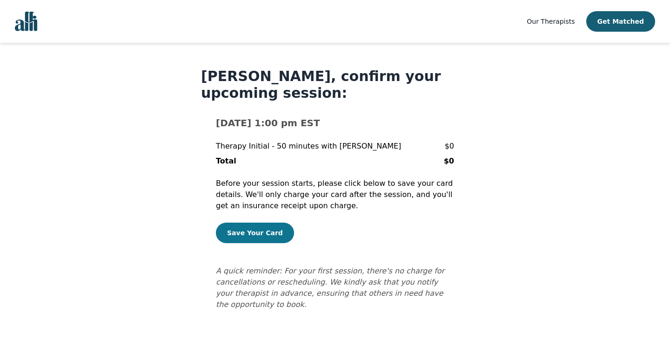
click at [265, 239] on button "Save Your Card" at bounding box center [255, 232] width 78 height 20
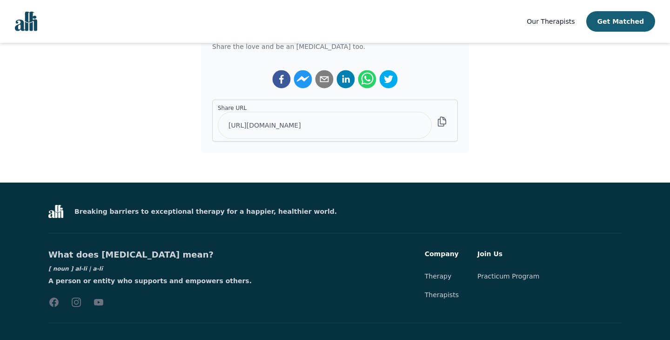
scroll to position [64, 0]
